Goal: Information Seeking & Learning: Learn about a topic

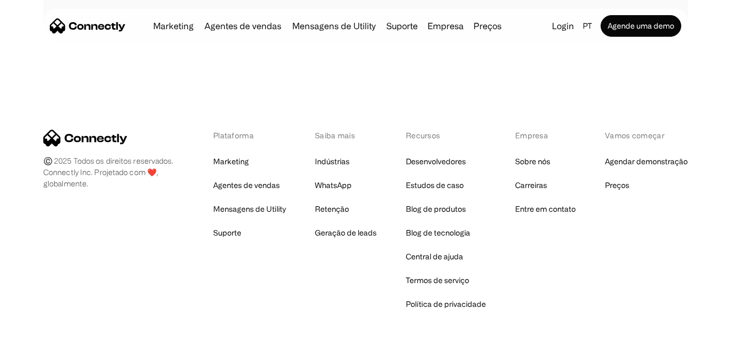
scroll to position [6431, 0]
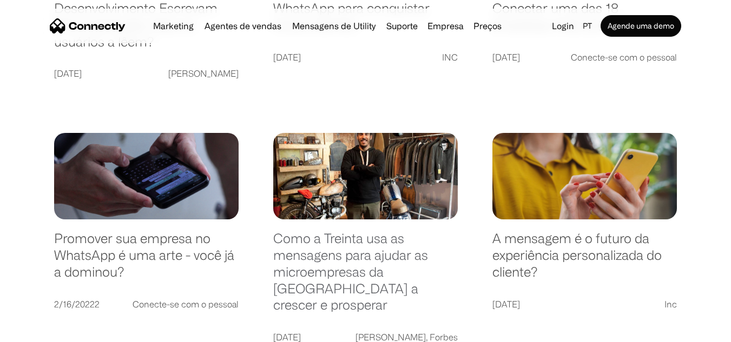
scroll to position [974, 0]
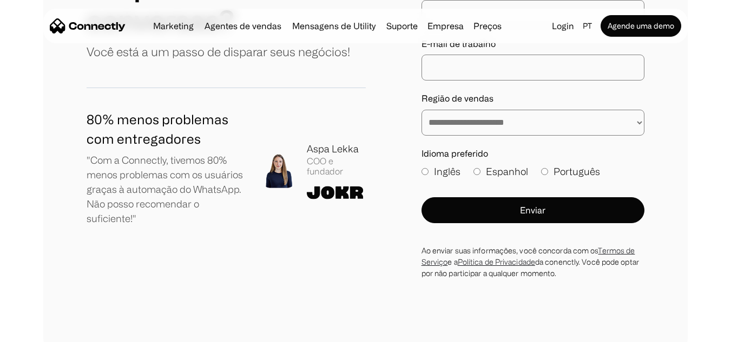
scroll to position [6253, 0]
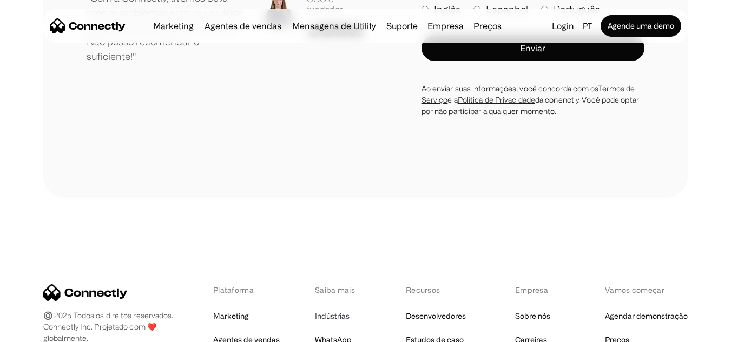
click at [337, 309] on link "Indústrias" at bounding box center [332, 316] width 35 height 15
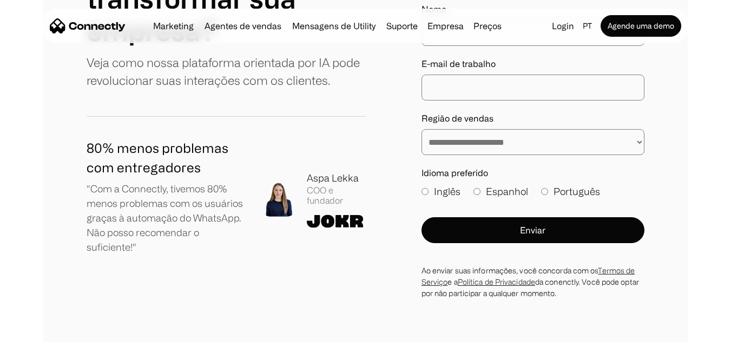
scroll to position [2871, 0]
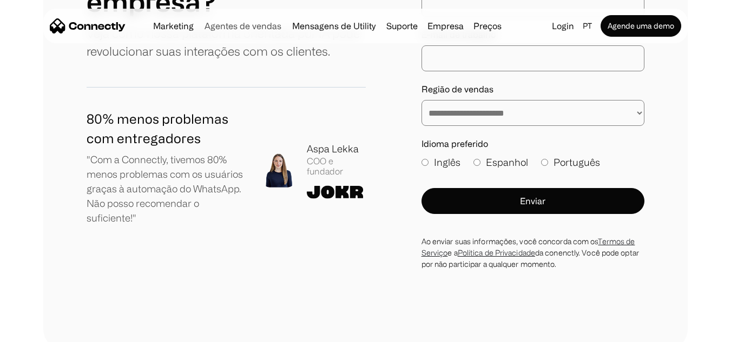
click at [255, 23] on link "Agentes de vendas" at bounding box center [242, 26] width 85 height 9
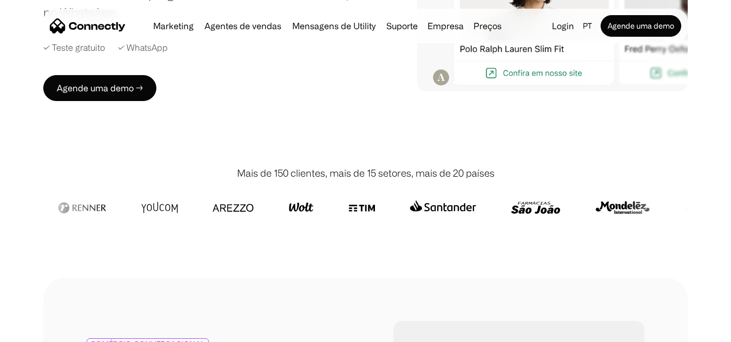
scroll to position [325, 0]
